Goal: Transaction & Acquisition: Obtain resource

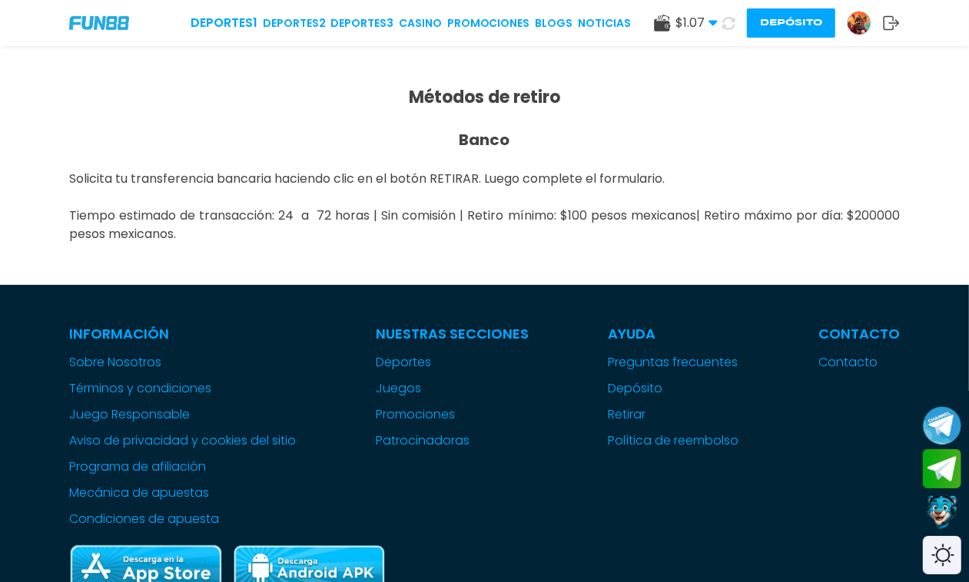
click at [864, 24] on img at bounding box center [858, 23] width 23 height 23
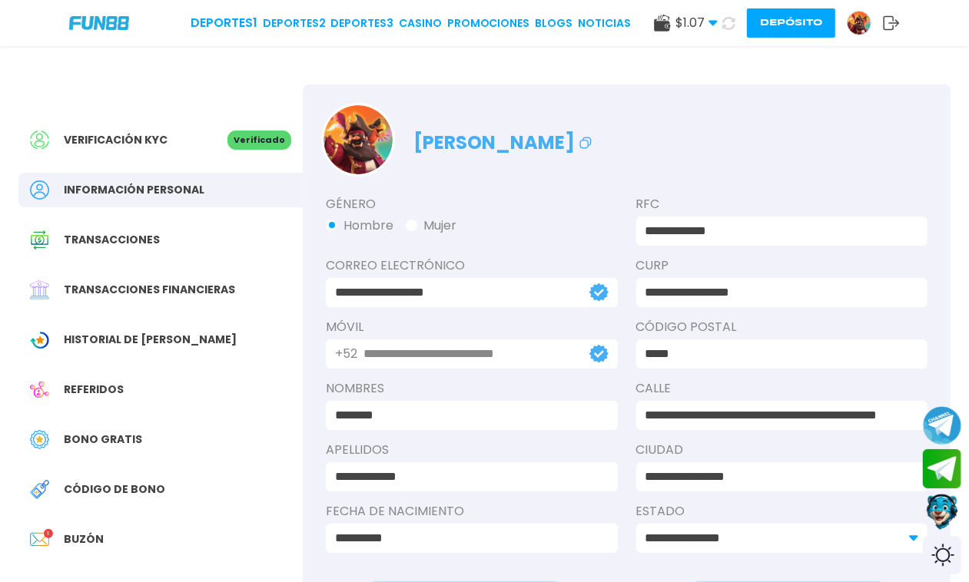
click at [79, 542] on span "Buzón" at bounding box center [84, 540] width 40 height 16
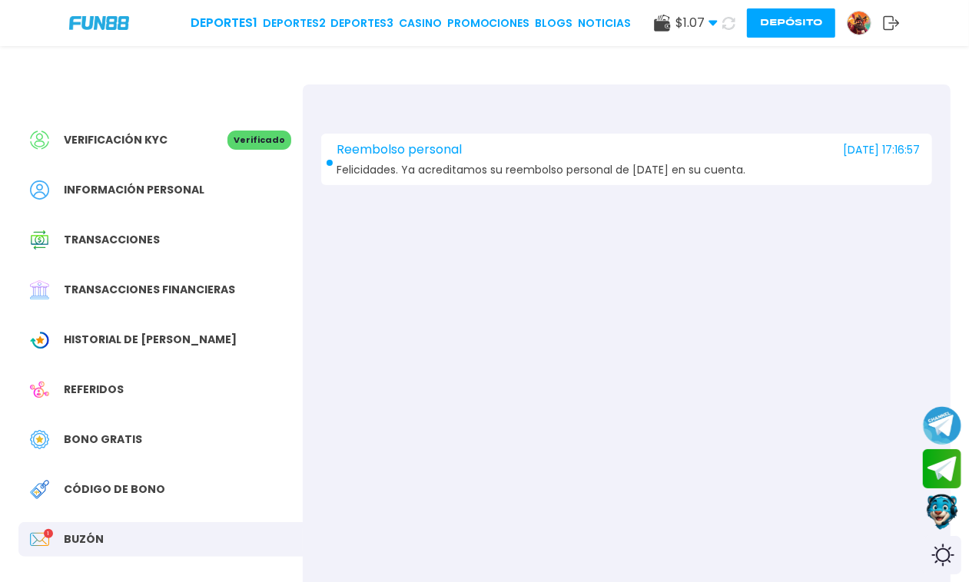
click at [465, 157] on div "Reembolso personal [DATE] 17:16:57 Felicidades. Ya acreditamos su reembolso per…" at bounding box center [626, 159] width 611 height 51
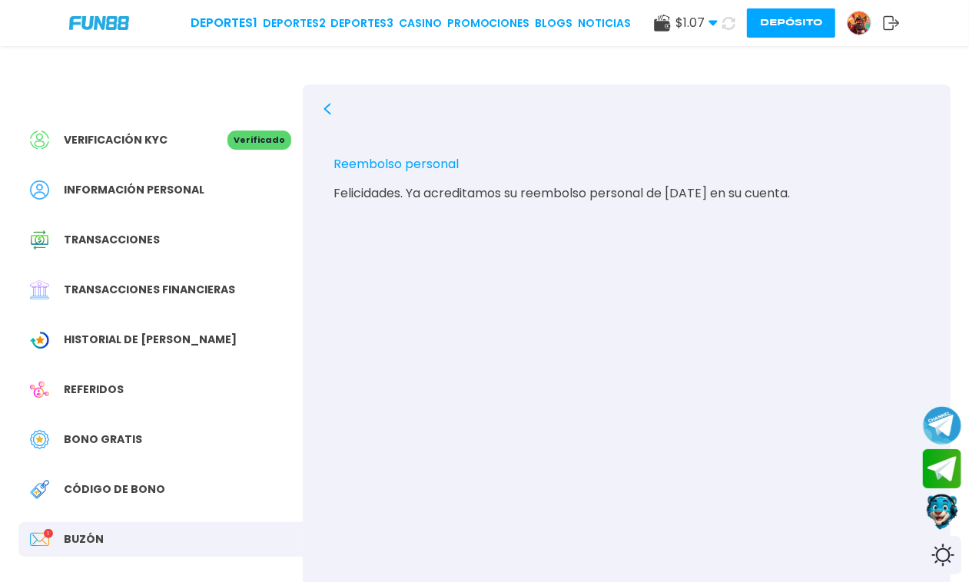
click at [140, 290] on span "Transacciones financieras" at bounding box center [149, 290] width 171 height 16
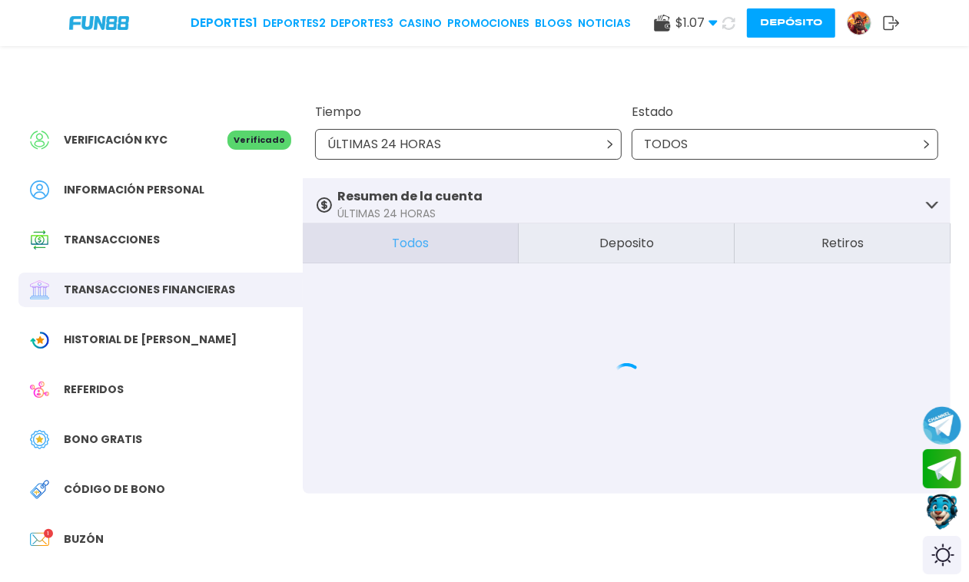
click at [93, 432] on span "Bono Gratis" at bounding box center [103, 440] width 78 height 16
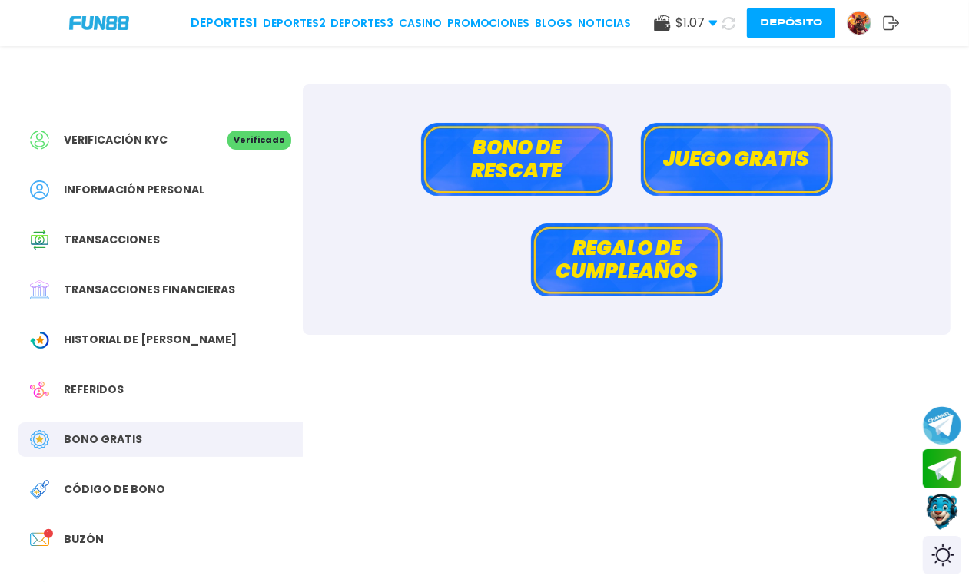
click at [573, 160] on button "Bono de rescate" at bounding box center [517, 159] width 192 height 73
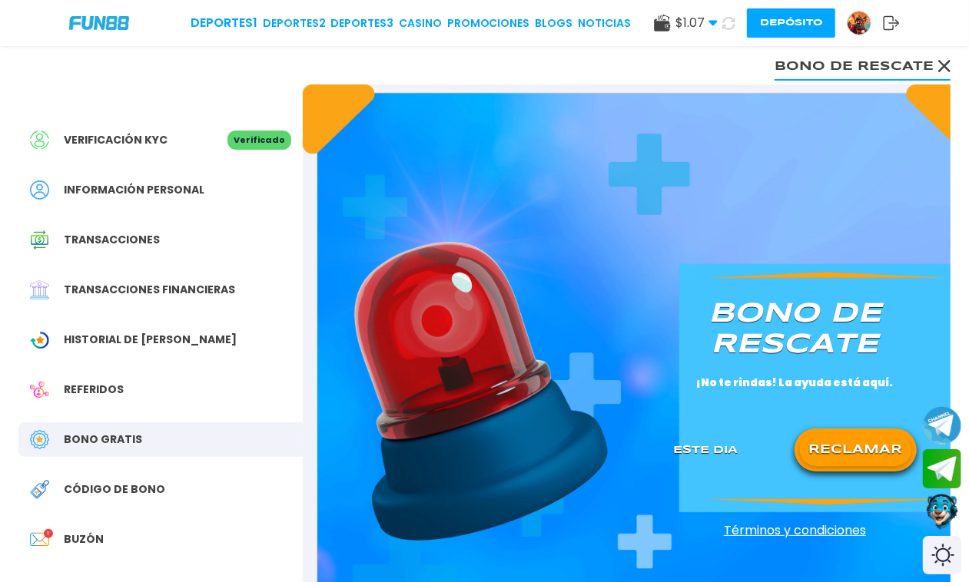
click at [857, 457] on button "RECLAMAR" at bounding box center [855, 450] width 111 height 32
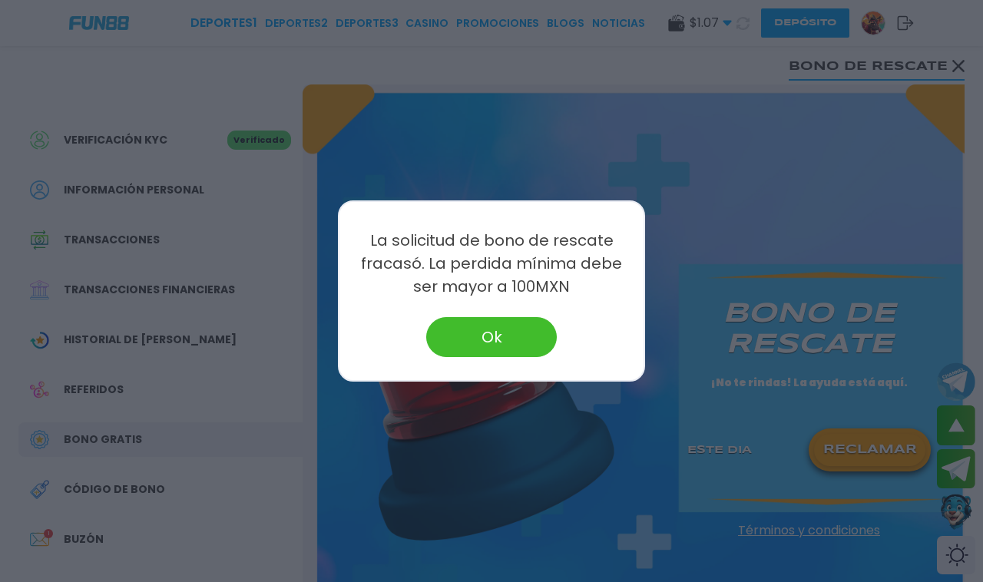
click at [520, 340] on button "Ok" at bounding box center [491, 337] width 131 height 40
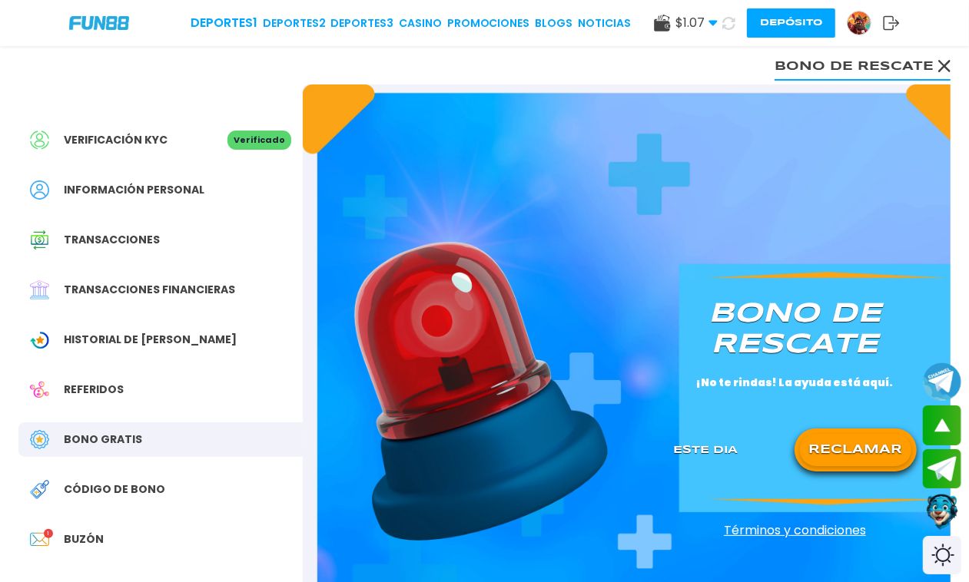
click at [855, 22] on img at bounding box center [858, 23] width 23 height 23
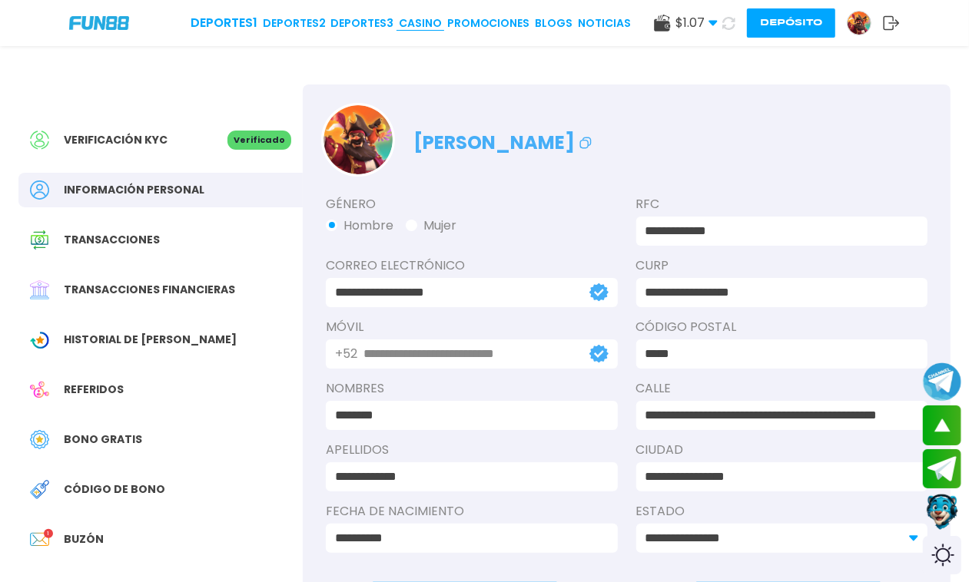
click at [435, 19] on link "CASINO" at bounding box center [420, 23] width 43 height 16
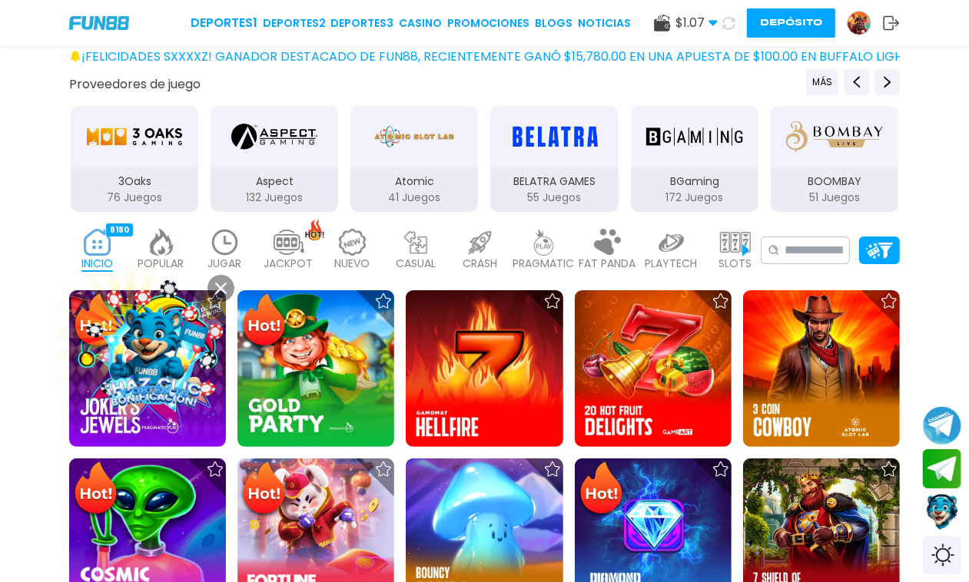
scroll to position [192, 0]
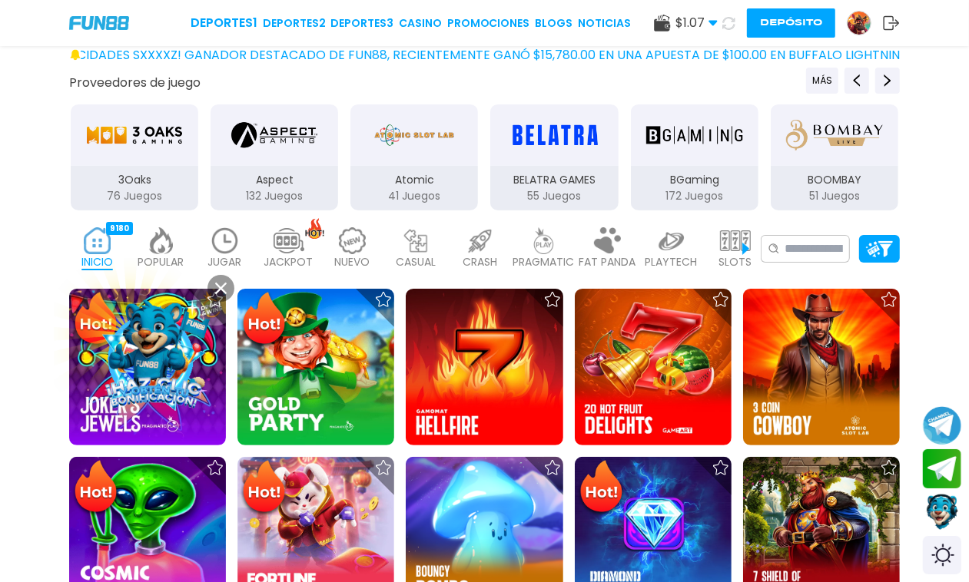
click at [220, 288] on use at bounding box center [221, 289] width 12 height 12
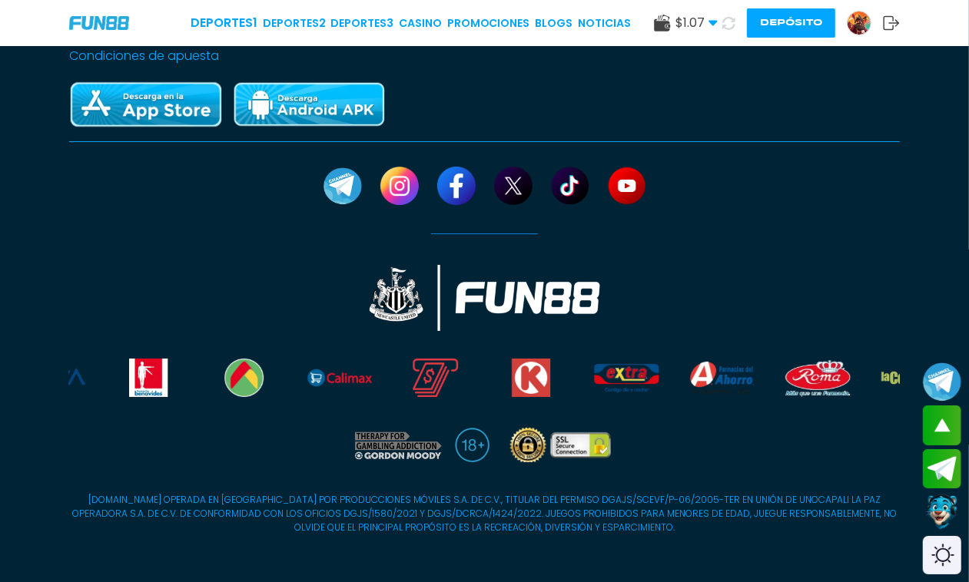
scroll to position [0, 0]
